Goal: Obtain resource: Download file/media

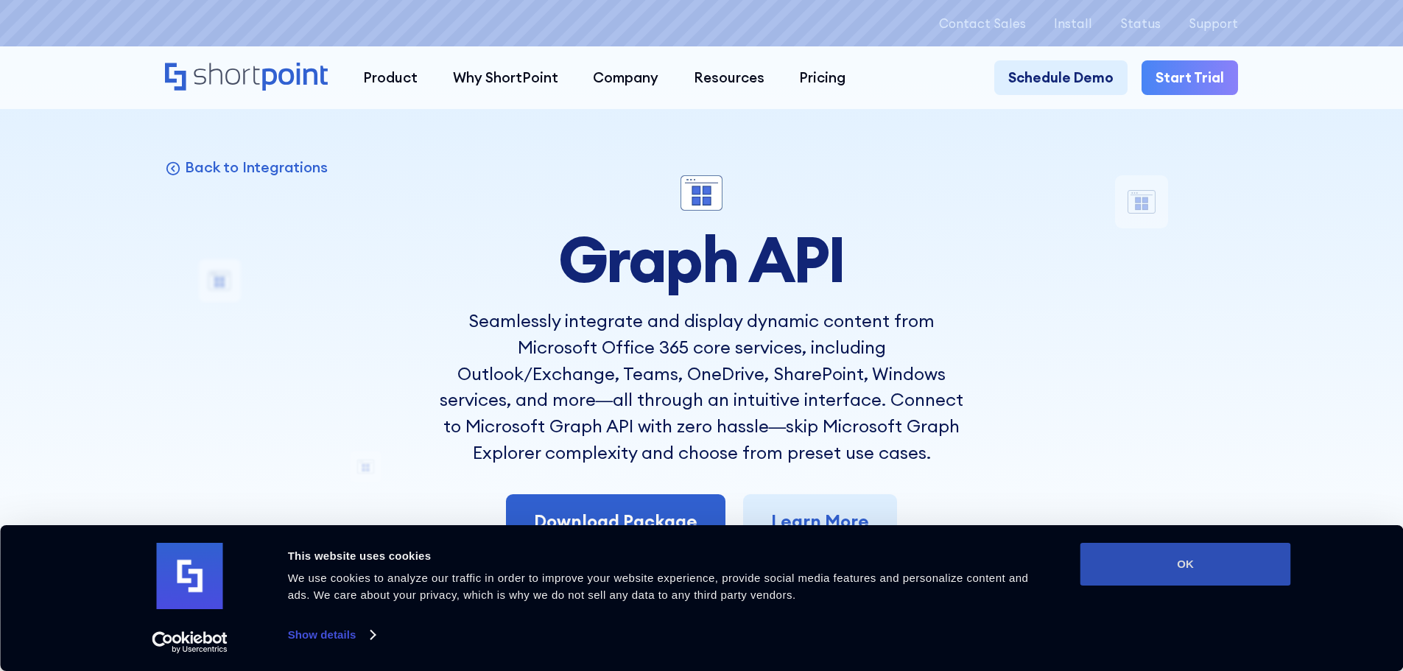
click at [1212, 553] on button "OK" at bounding box center [1186, 564] width 211 height 43
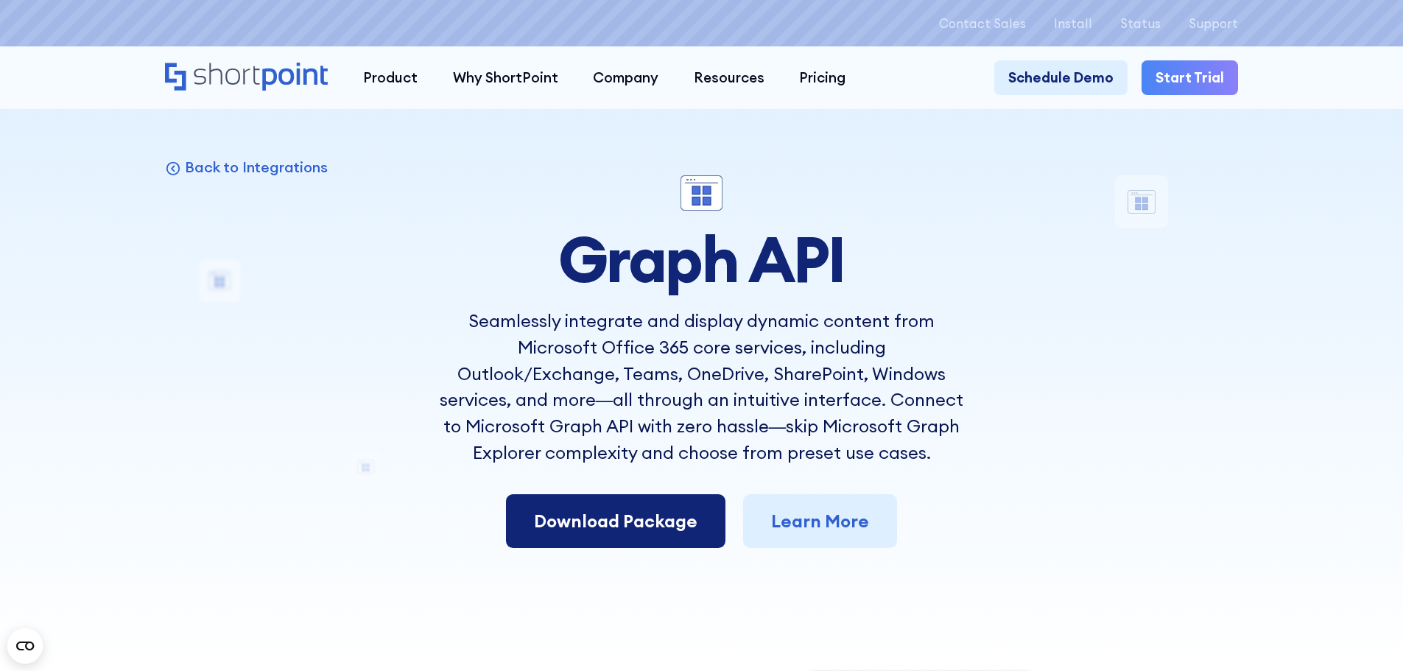
click at [642, 510] on link "Download Package" at bounding box center [616, 521] width 220 height 55
drag, startPoint x: 189, startPoint y: 544, endPoint x: 660, endPoint y: 518, distance: 472.2
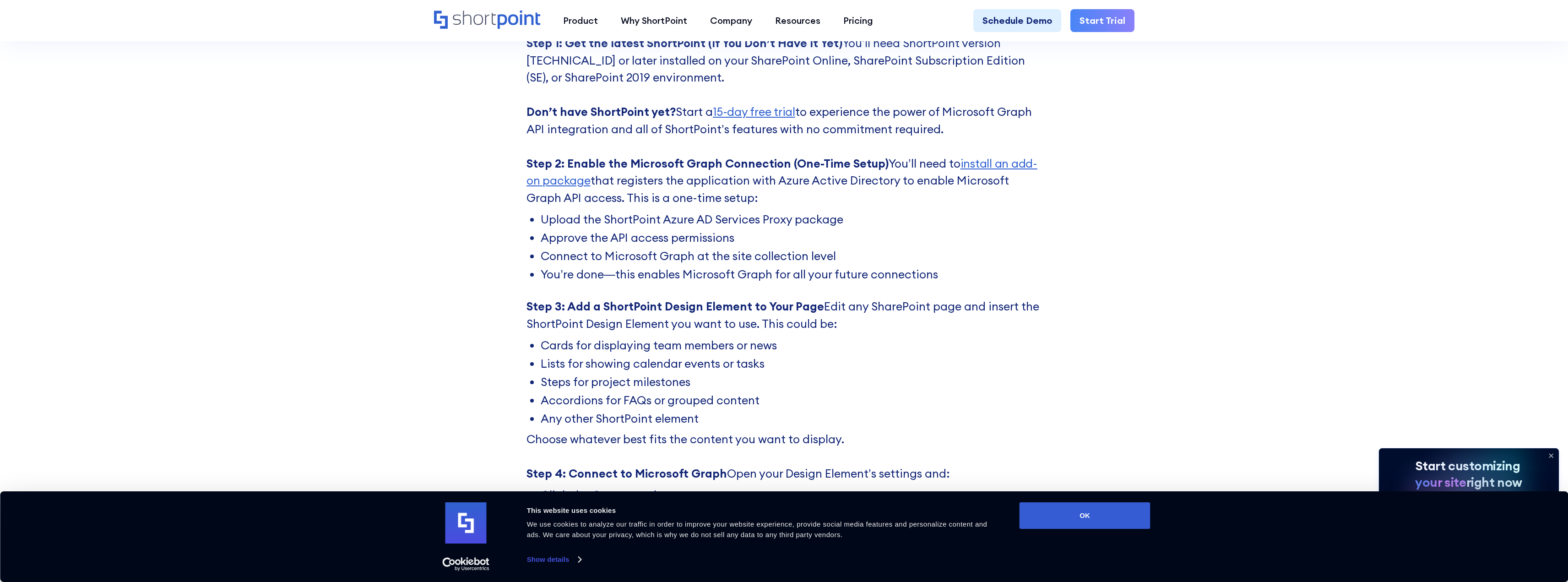
scroll to position [3848, 0]
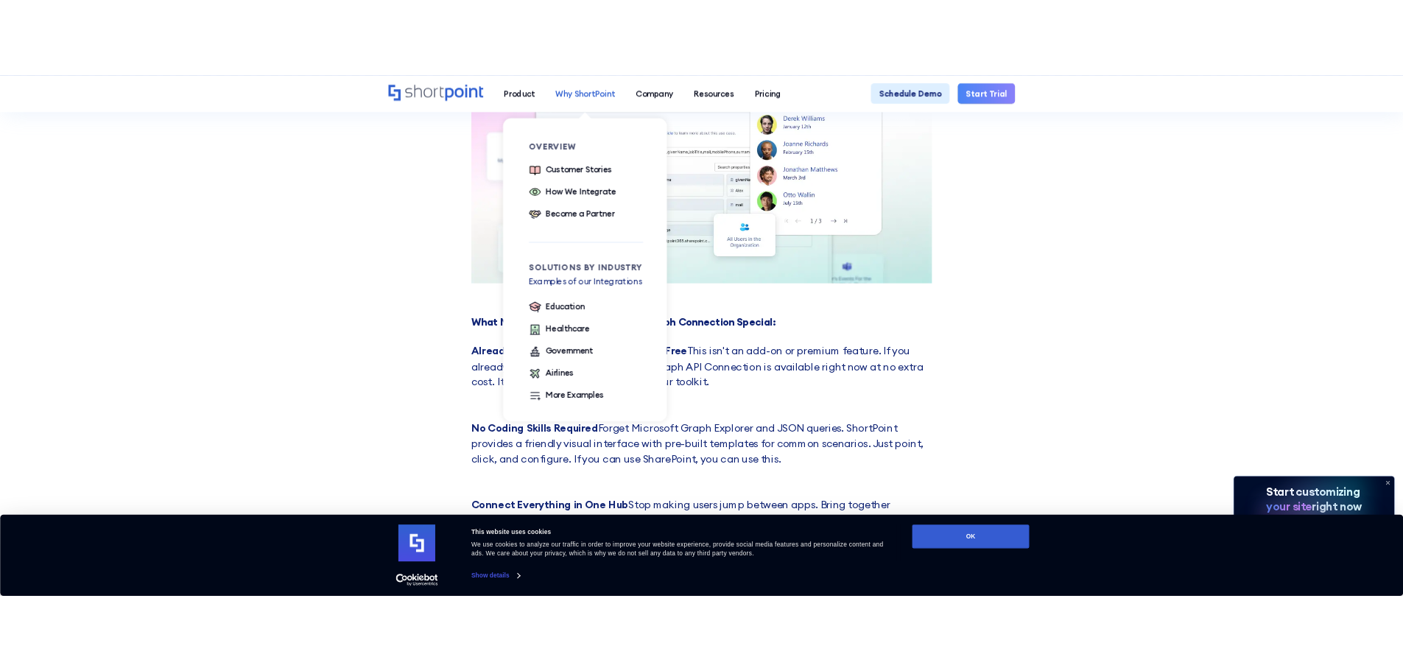
scroll to position [4347, 0]
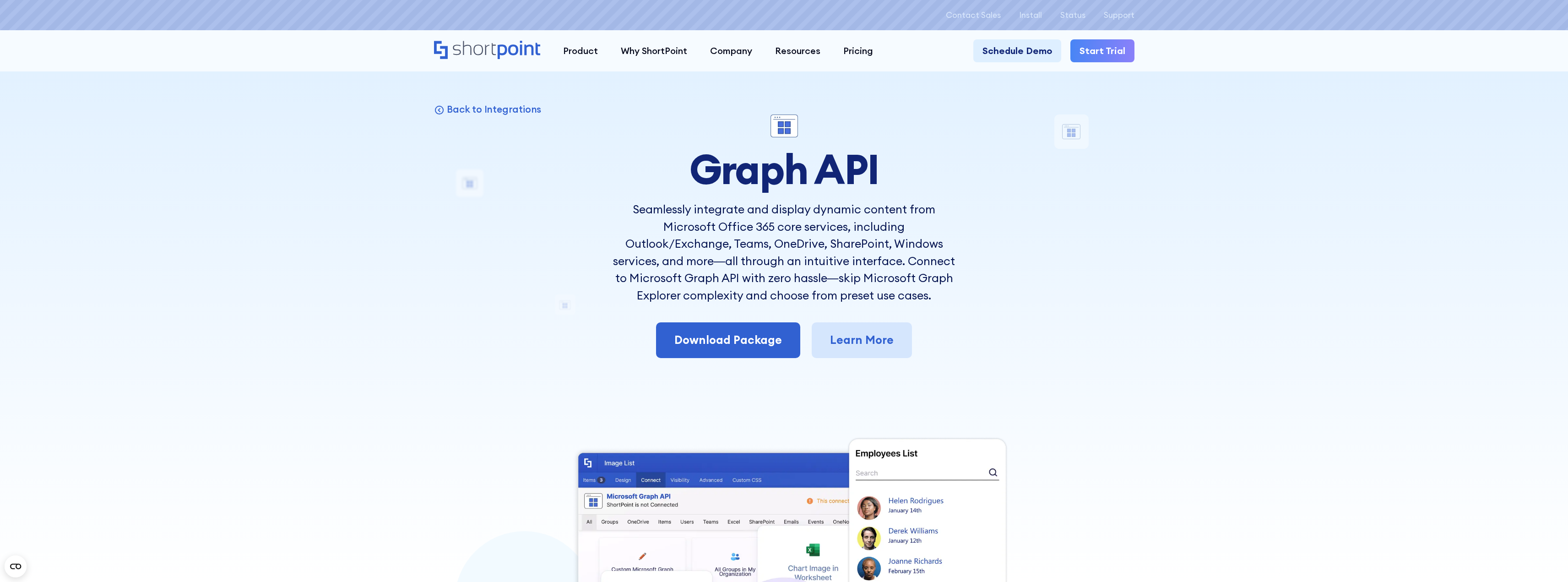
click at [865, 337] on link "Learn More" at bounding box center [861, 340] width 100 height 35
click at [1181, 298] on div at bounding box center [784, 291] width 1568 height 582
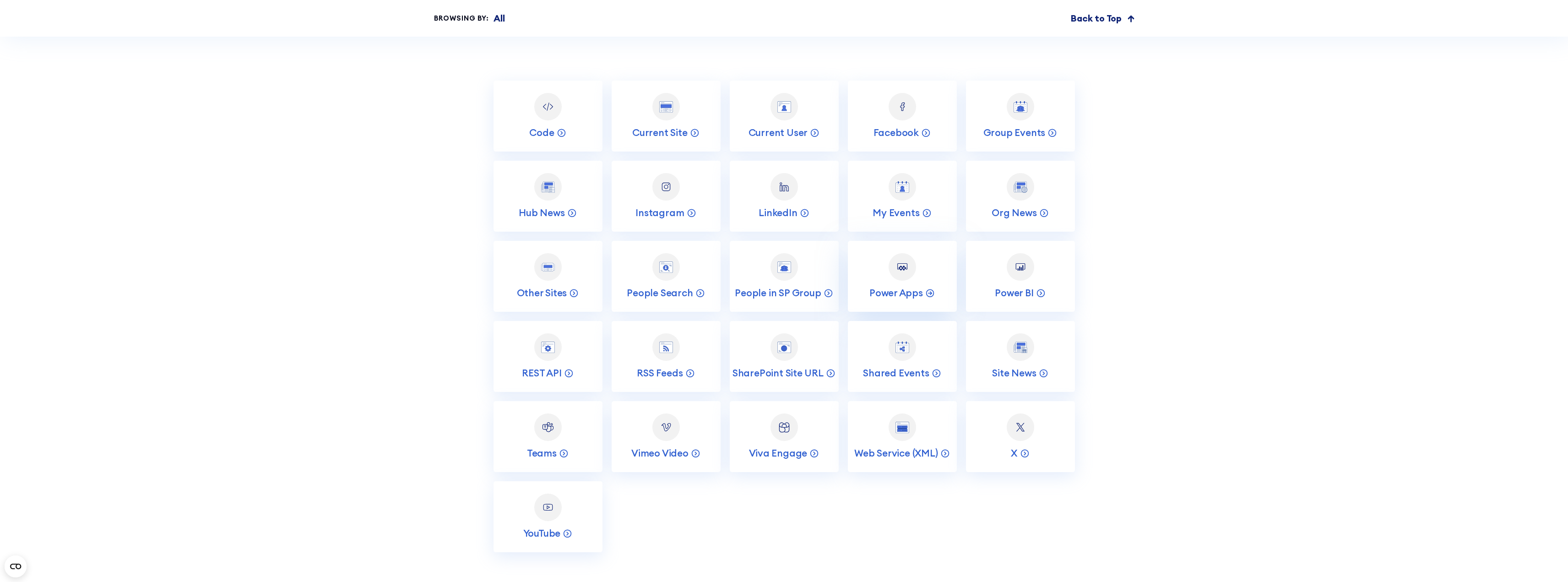
scroll to position [4673, 0]
click at [557, 446] on div "Teams" at bounding box center [548, 452] width 42 height 12
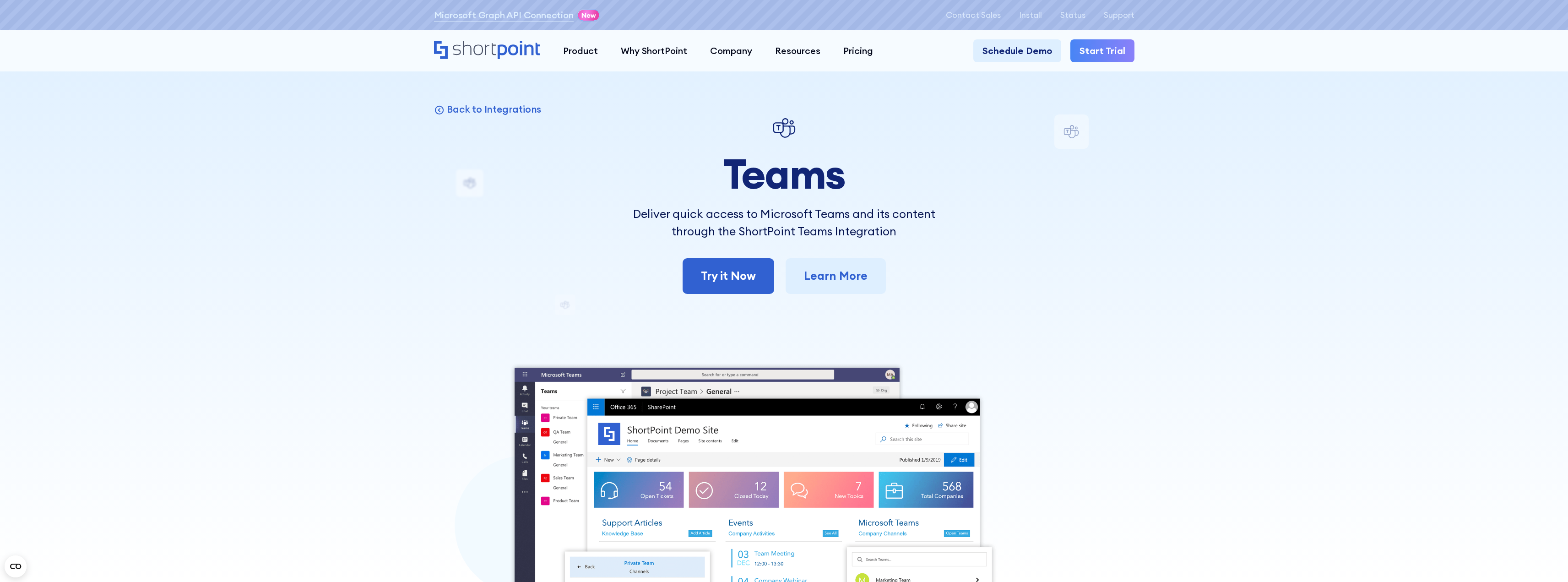
click at [416, 302] on div at bounding box center [784, 291] width 1568 height 582
click at [507, 190] on div "Back to Integrations Teams Deliver quick access to Microsoft Teams and its cont…" at bounding box center [784, 425] width 700 height 621
